Goal: Task Accomplishment & Management: Use online tool/utility

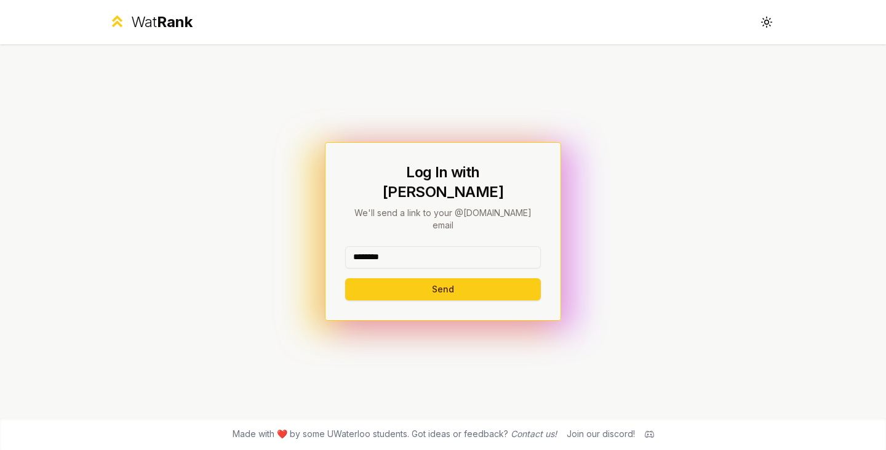
type input "********"
click at [442, 278] on button "Send" at bounding box center [443, 289] width 196 height 22
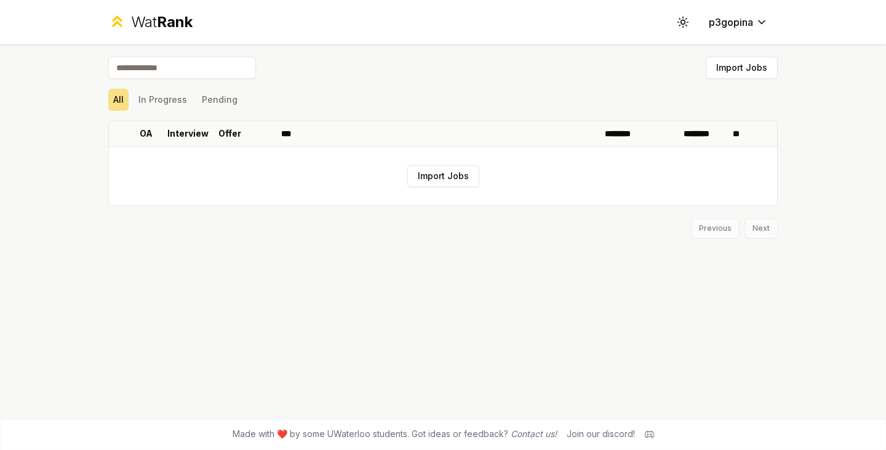
click at [450, 173] on button "Import Jobs" at bounding box center [443, 176] width 72 height 22
